Goal: Navigation & Orientation: Find specific page/section

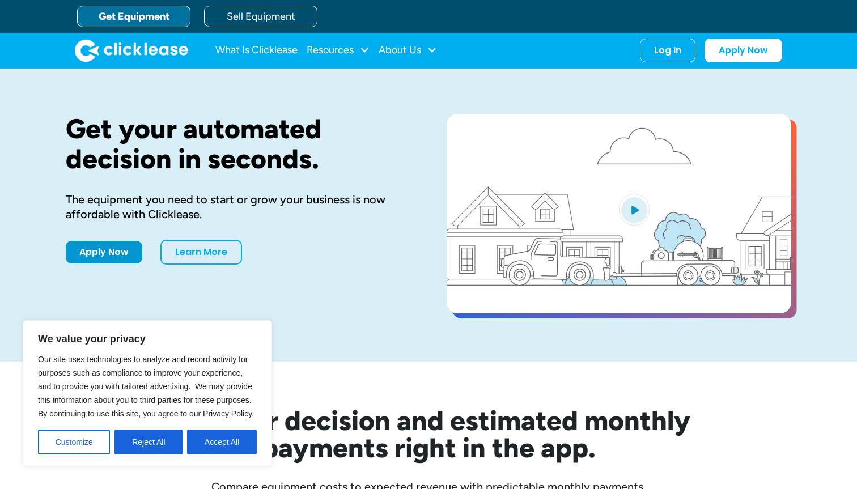
click at [133, 445] on button "Reject All" at bounding box center [148, 442] width 68 height 25
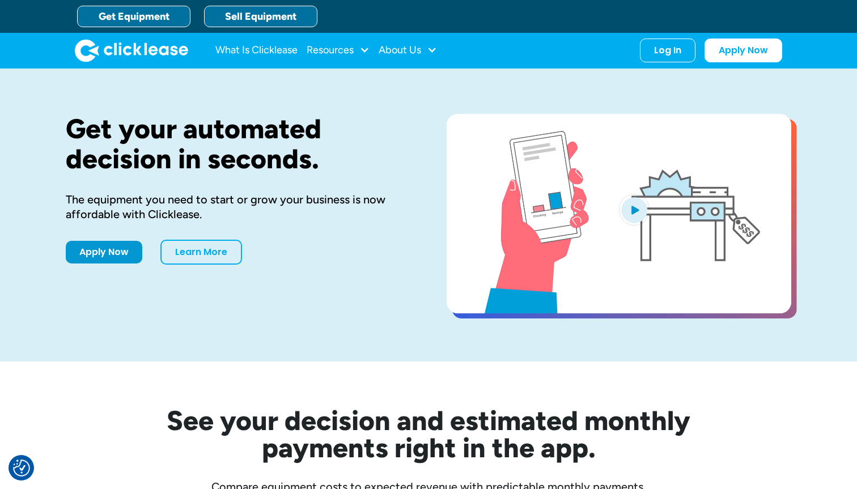
click at [271, 15] on link "Sell Equipment" at bounding box center [260, 17] width 113 height 22
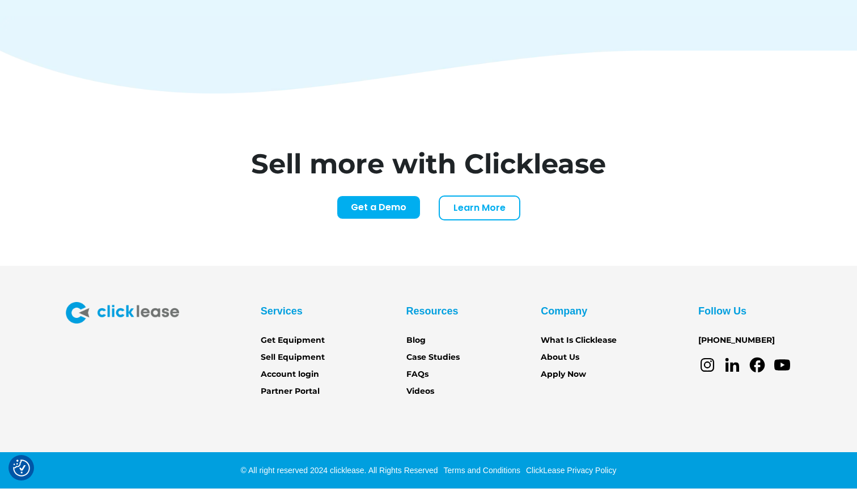
scroll to position [4643, 0]
